Goal: Task Accomplishment & Management: Manage account settings

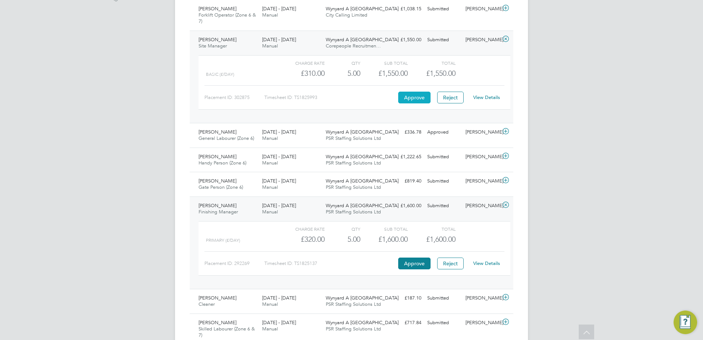
click at [410, 97] on button "Approve" at bounding box center [414, 98] width 32 height 12
click at [420, 263] on button "Approve" at bounding box center [414, 263] width 32 height 12
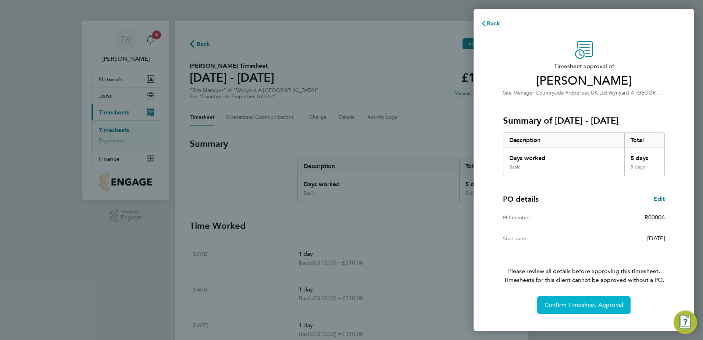
click at [595, 306] on span "Confirm Timesheet Approval" at bounding box center [584, 304] width 79 height 7
click at [593, 300] on button "Confirm Timesheet Approval" at bounding box center [583, 305] width 93 height 18
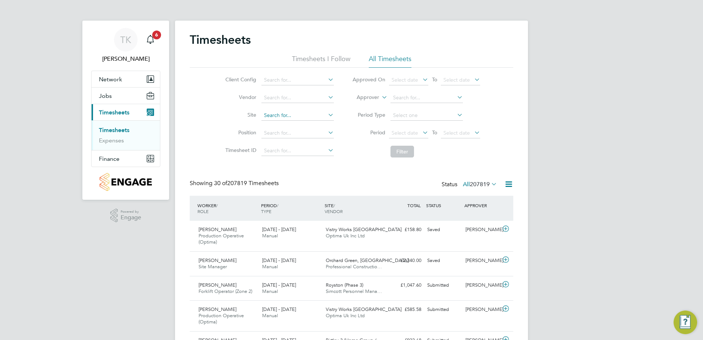
click at [273, 118] on input at bounding box center [297, 115] width 72 height 10
click at [292, 127] on li "Wyn yard A Siskin Park" at bounding box center [304, 125] width 86 height 10
type input "Wynyard A Siskin Park"
click at [398, 152] on button "Filter" at bounding box center [403, 152] width 24 height 12
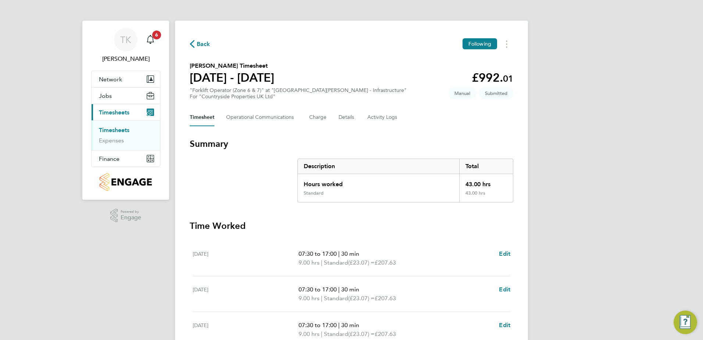
click at [116, 130] on link "Timesheets" at bounding box center [114, 130] width 31 height 7
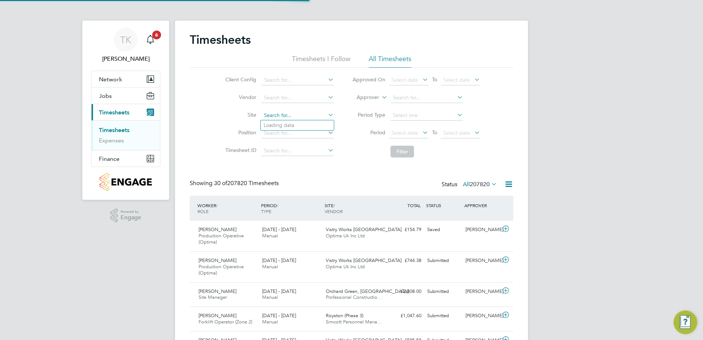
click at [283, 111] on input at bounding box center [297, 115] width 72 height 10
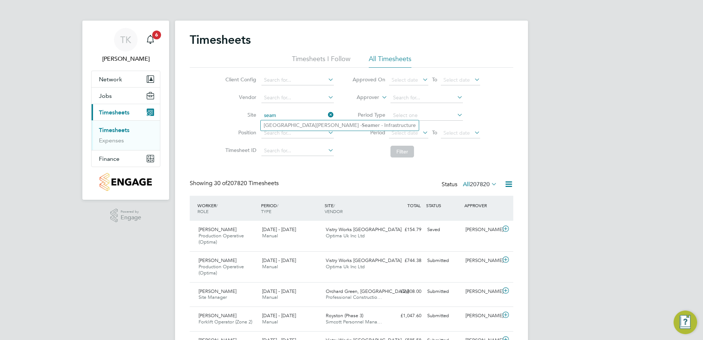
click at [286, 124] on li "Northfield Meadows - Seam er - Infrastructure" at bounding box center [340, 125] width 158 height 10
type input "Northfield Meadows - Seamer - Infrastructure"
click at [409, 153] on button "Filter" at bounding box center [403, 152] width 24 height 12
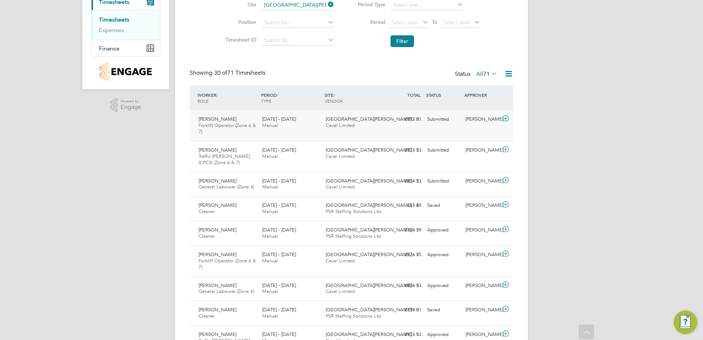
click at [378, 128] on div "Northfield Meadows - S… Caval Limited" at bounding box center [355, 122] width 64 height 18
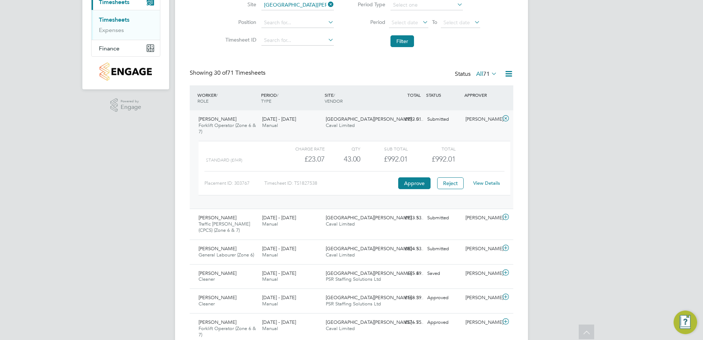
click at [483, 184] on link "View Details" at bounding box center [486, 183] width 27 height 6
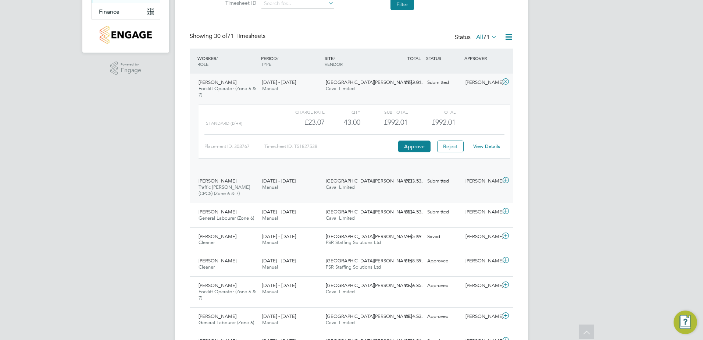
click at [396, 193] on div "Luke Willis Traffic Marshall (CPCS) (Zone 6 & 7) 15 - 21 Sep 2025 15 - 21 Sep 2…" at bounding box center [352, 187] width 324 height 31
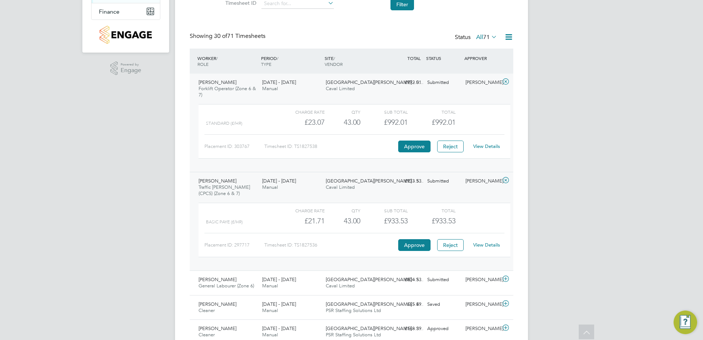
click at [475, 248] on link "View Details" at bounding box center [486, 245] width 27 height 6
click at [504, 81] on icon at bounding box center [505, 82] width 9 height 6
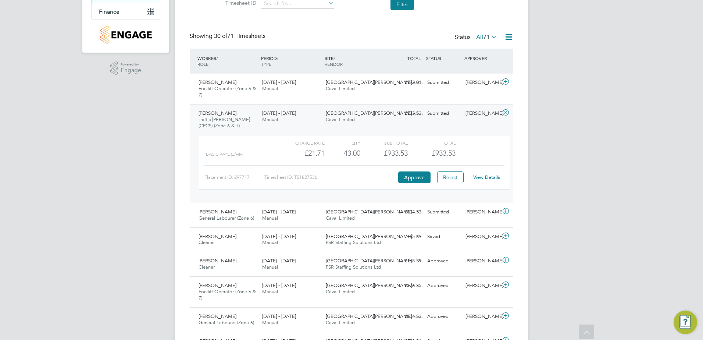
click at [502, 115] on icon at bounding box center [505, 113] width 9 height 6
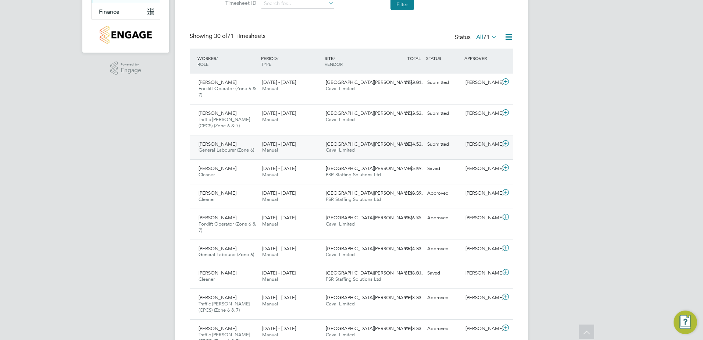
click at [391, 146] on div "£804.53 Submitted" at bounding box center [405, 144] width 38 height 12
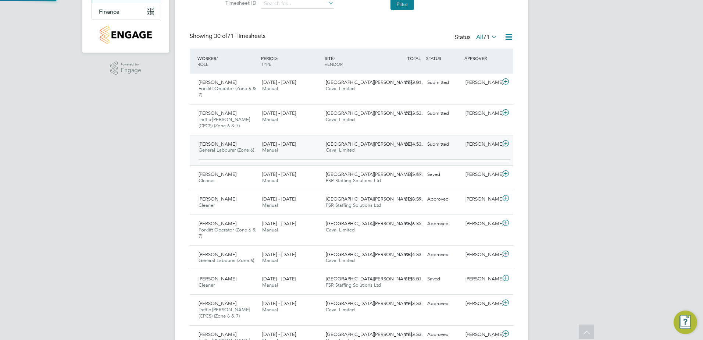
scroll to position [13, 72]
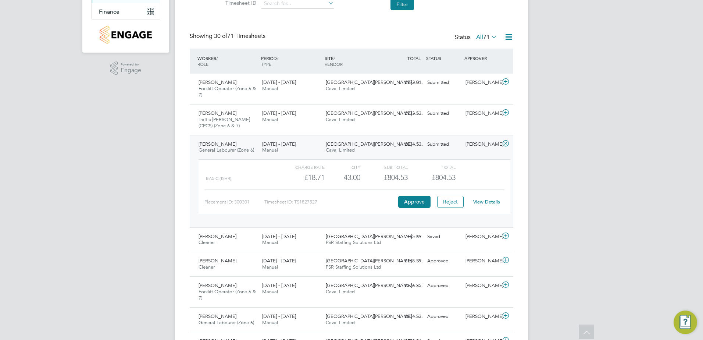
click at [486, 200] on link "View Details" at bounding box center [486, 202] width 27 height 6
click at [505, 144] on icon at bounding box center [505, 143] width 9 height 6
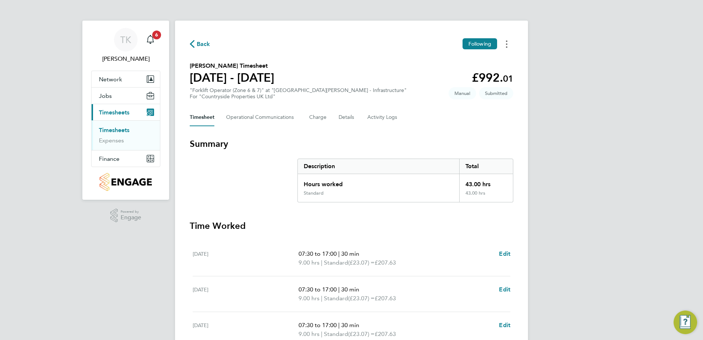
click at [505, 41] on button "Timesheets Menu" at bounding box center [506, 43] width 13 height 11
click at [468, 75] on link "Download timesheet" at bounding box center [469, 75] width 88 height 15
click at [511, 46] on button "Timesheets Menu" at bounding box center [506, 43] width 13 height 11
click at [467, 71] on link "Download timesheet" at bounding box center [469, 75] width 88 height 15
click at [502, 43] on button "Timesheets Menu" at bounding box center [506, 43] width 13 height 11
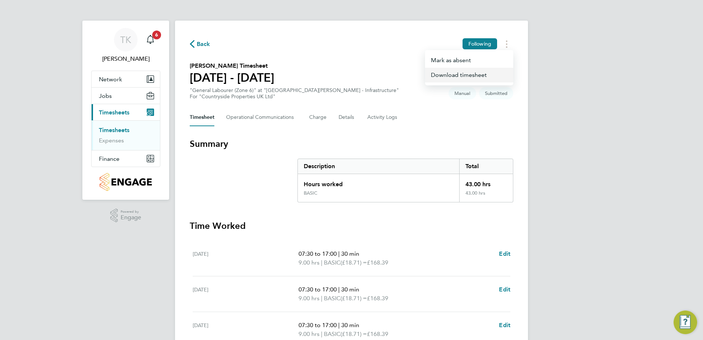
click at [467, 74] on link "Download timesheet" at bounding box center [469, 75] width 88 height 15
